Goal: Information Seeking & Learning: Check status

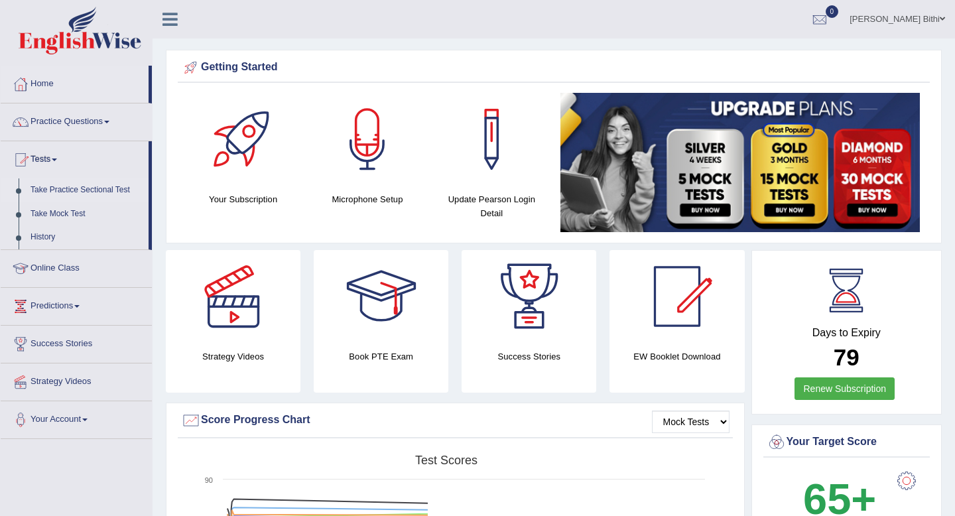
click at [67, 188] on link "Take Practice Sectional Test" at bounding box center [87, 190] width 124 height 24
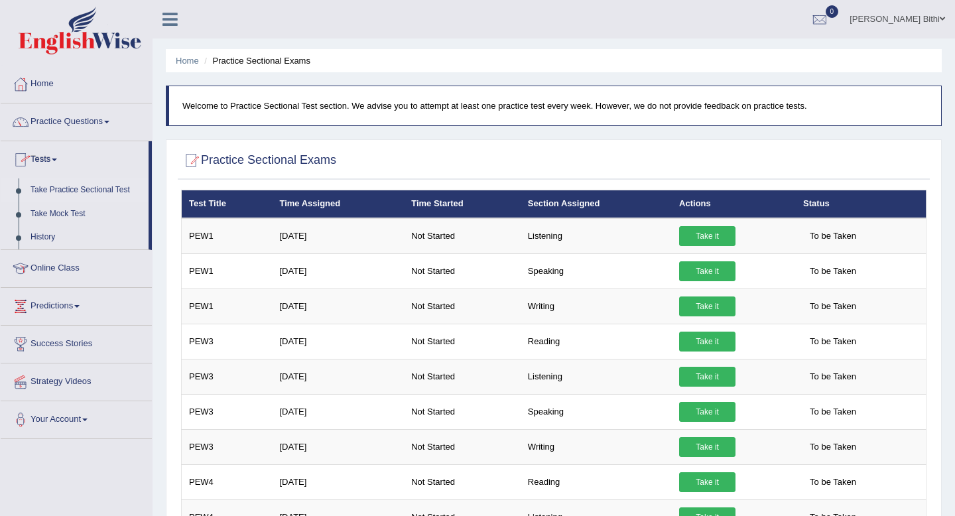
click at [86, 192] on link "Take Practice Sectional Test" at bounding box center [87, 190] width 124 height 24
click at [31, 89] on link "Home" at bounding box center [76, 82] width 151 height 33
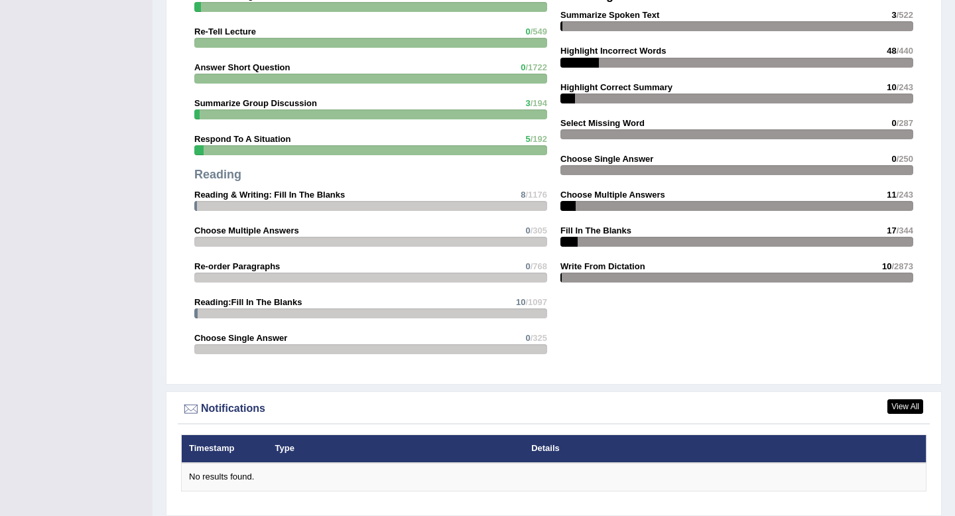
scroll to position [1440, 0]
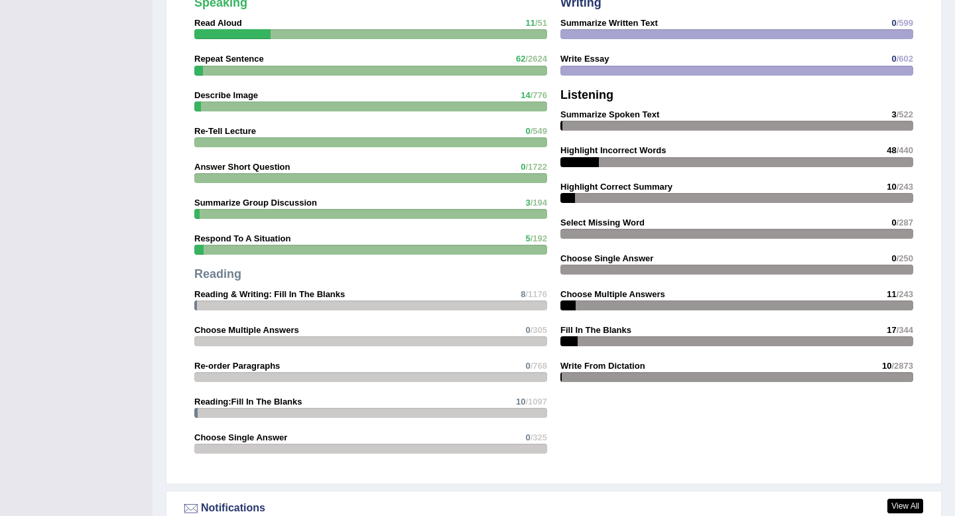
scroll to position [1440, 0]
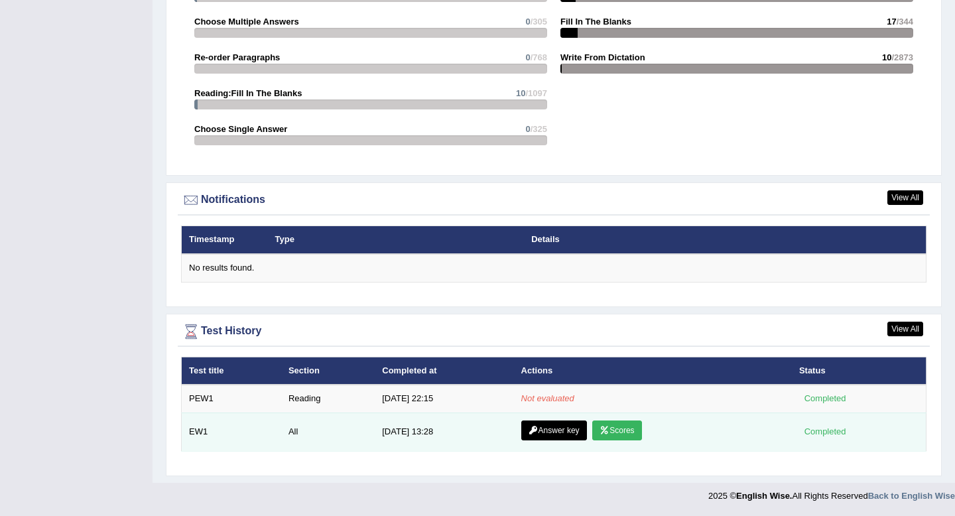
click at [607, 429] on icon at bounding box center [605, 431] width 10 height 8
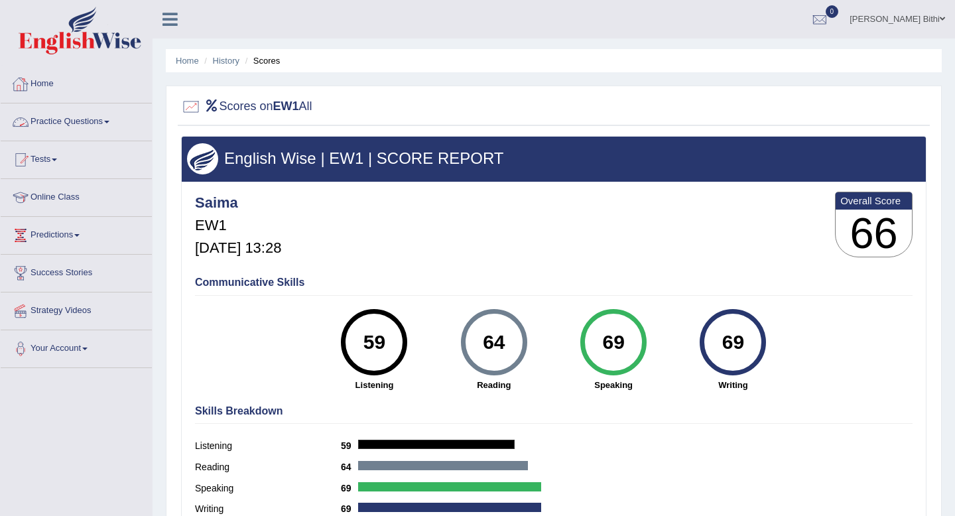
click at [50, 84] on link "Home" at bounding box center [76, 82] width 151 height 33
